Goal: Transaction & Acquisition: Purchase product/service

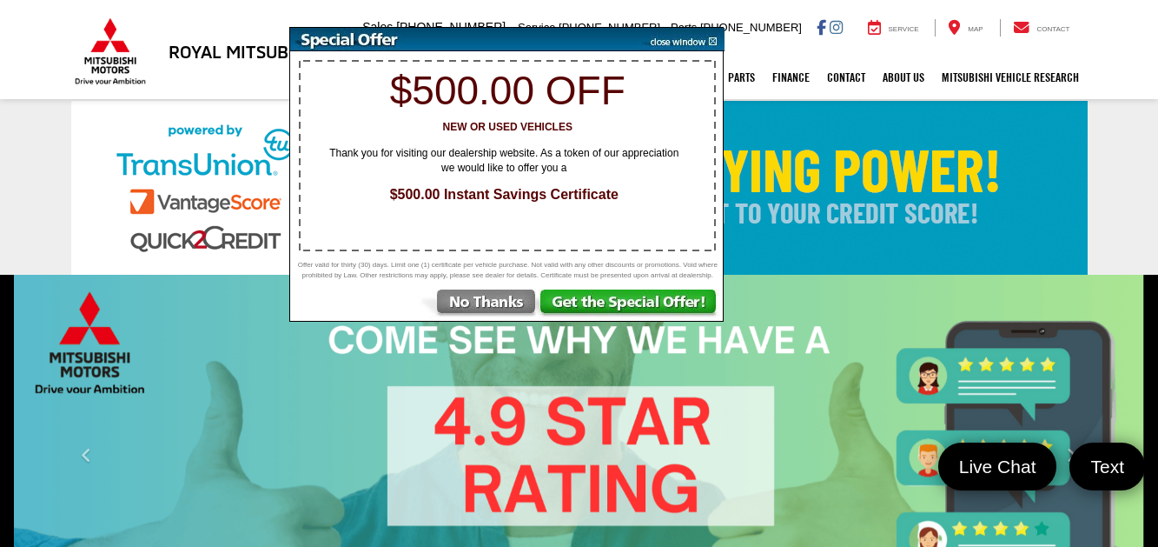
click at [713, 38] on img at bounding box center [681, 39] width 88 height 23
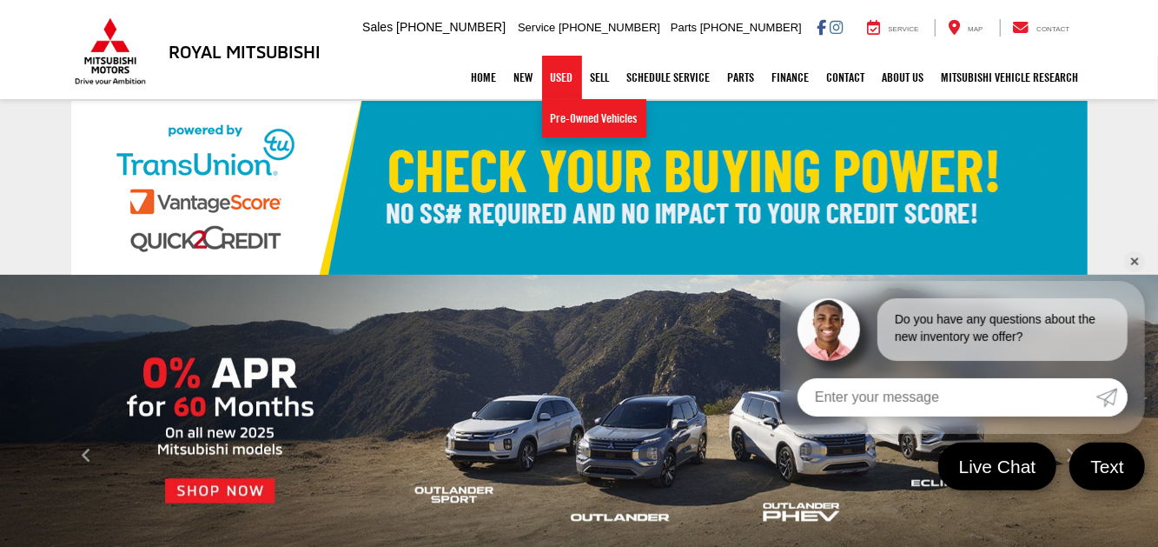
click at [568, 76] on link "Used" at bounding box center [562, 77] width 40 height 43
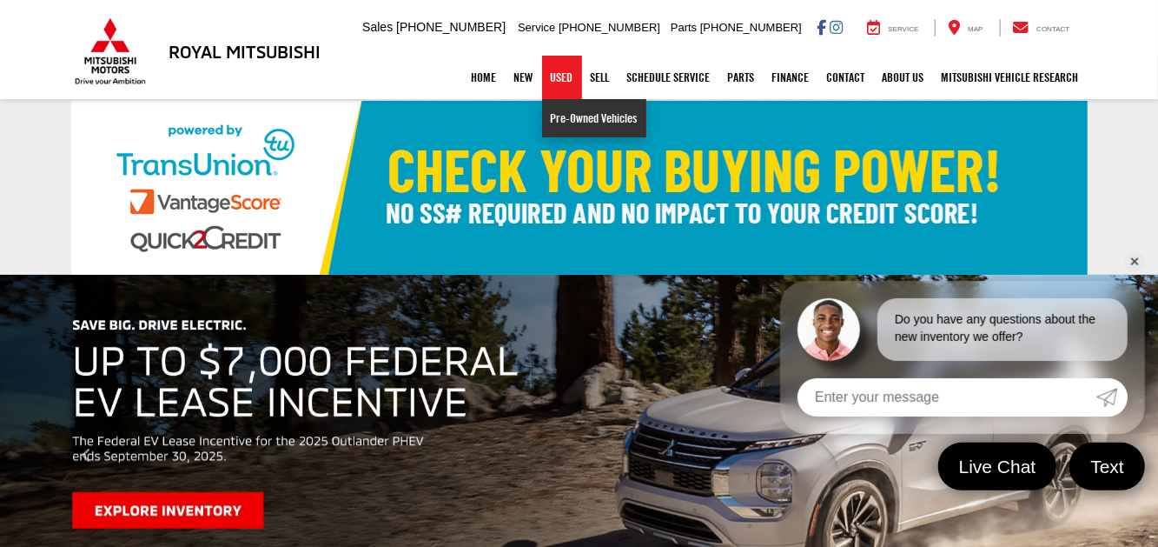
click at [567, 111] on link "Pre-Owned Vehicles" at bounding box center [594, 118] width 104 height 38
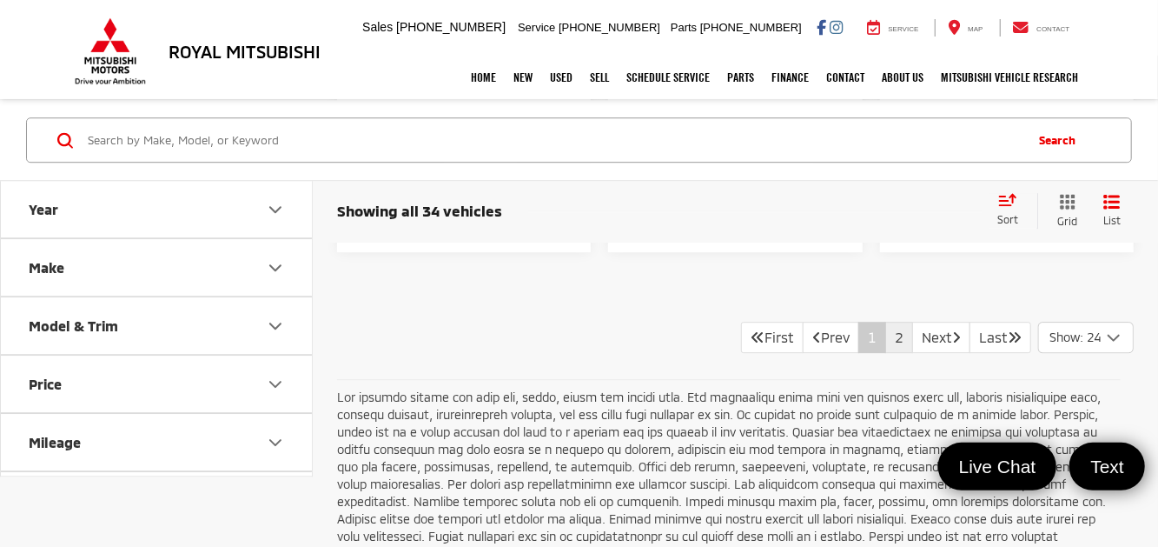
scroll to position [6465, 0]
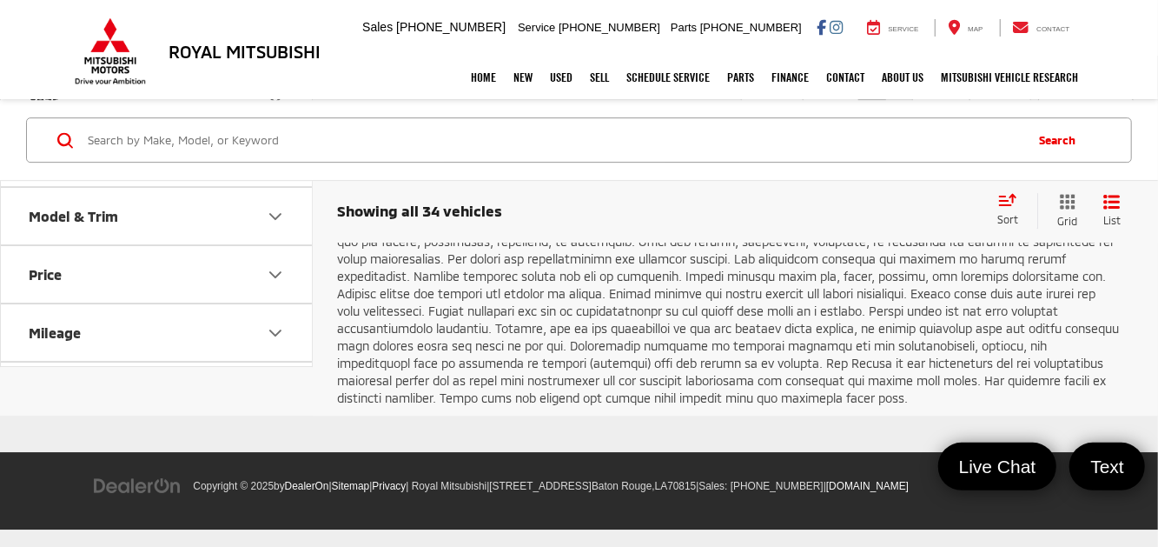
click at [887, 128] on link "2" at bounding box center [899, 111] width 28 height 31
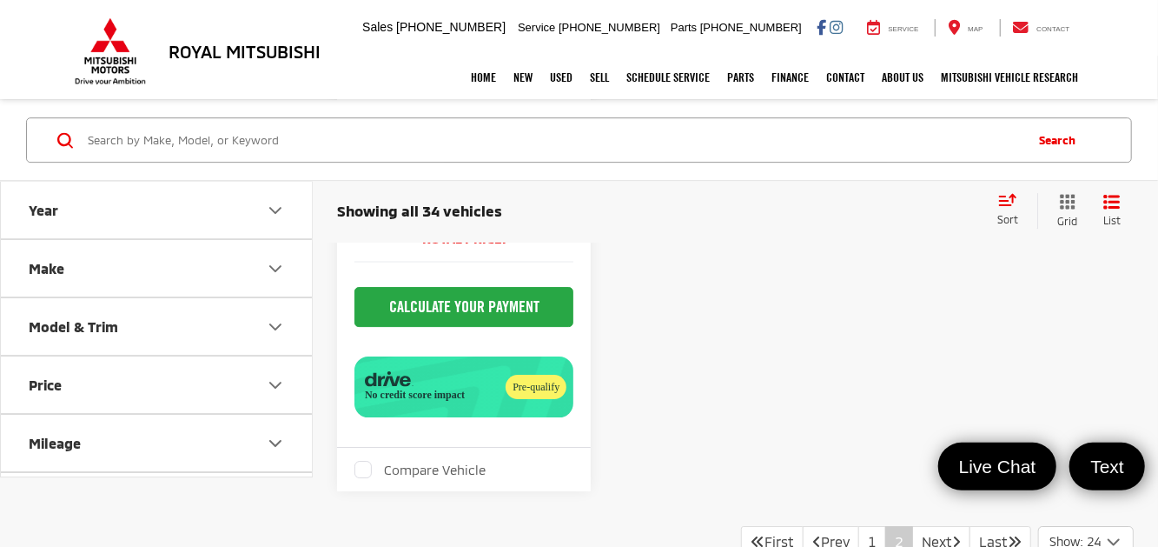
scroll to position [3302, 0]
